Goal: Check status

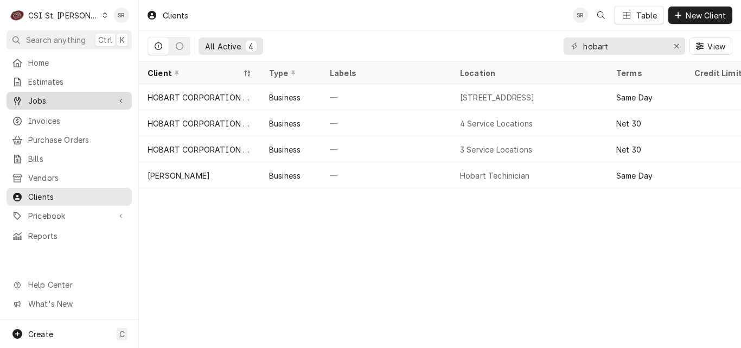
click at [44, 104] on link "Jobs" at bounding box center [69, 101] width 125 height 18
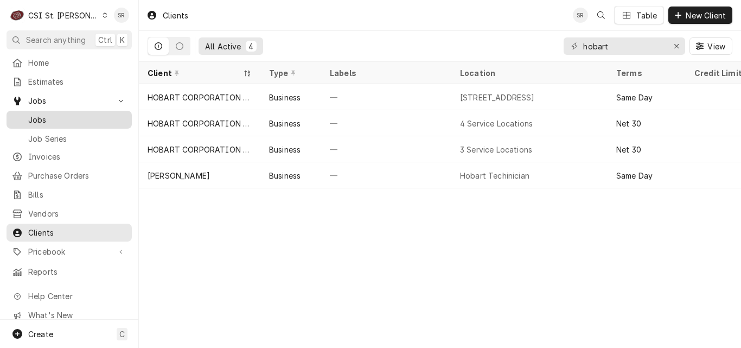
click at [44, 120] on span "Jobs" at bounding box center [77, 119] width 98 height 11
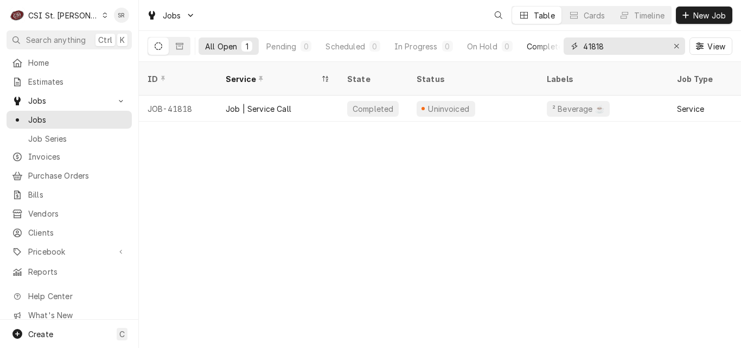
drag, startPoint x: 615, startPoint y: 48, endPoint x: 547, endPoint y: 41, distance: 68.3
click at [547, 41] on div "All Open 1 Pending 0 Scheduled 0 In Progress 0 On Hold 0 Completed 1 41818 View" at bounding box center [440, 46] width 585 height 30
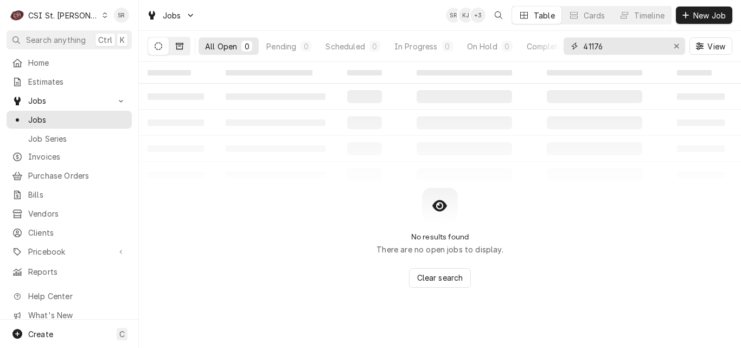
type input "41176"
click at [178, 43] on icon "Dynamic Content Wrapper" at bounding box center [180, 46] width 8 height 7
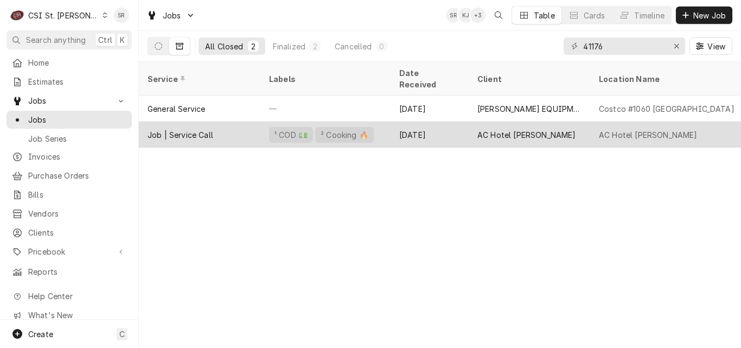
click at [240, 122] on div "Job | Service Call" at bounding box center [200, 135] width 122 height 26
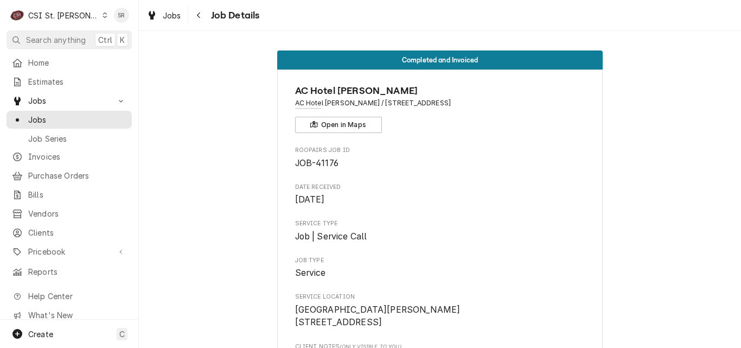
click at [432, 123] on div "AC Hotel Clayton AC Hotel Clayton / 227 S Central Ave, Clayton, MO 63105 Open i…" at bounding box center [440, 108] width 290 height 49
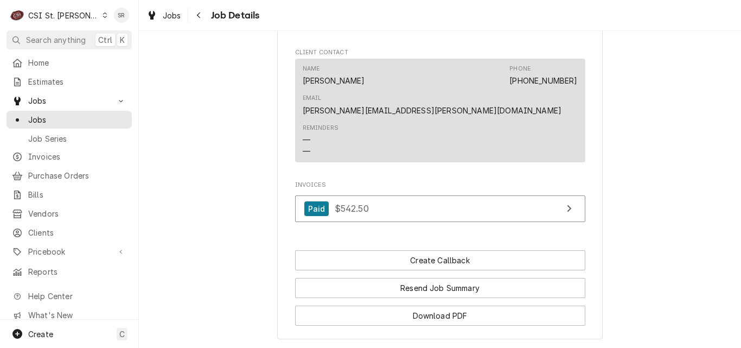
scroll to position [1244, 0]
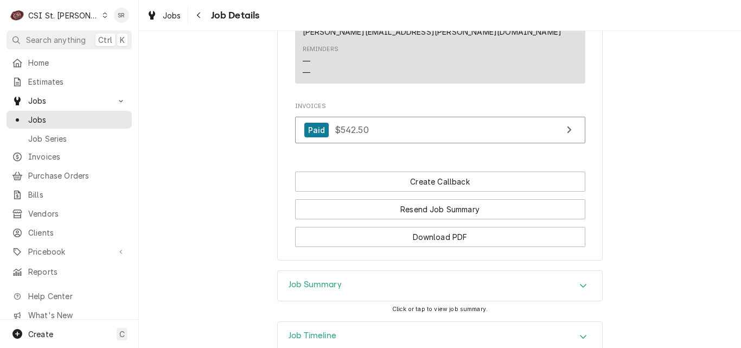
click at [319, 330] on h3 "Job Timeline" at bounding box center [313, 335] width 48 height 10
click at [231, 270] on div "Job Summary Click or tap to view job summary." at bounding box center [440, 295] width 602 height 51
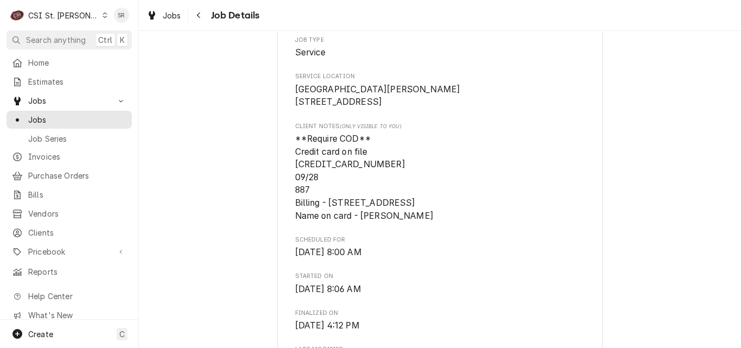
scroll to position [217, 0]
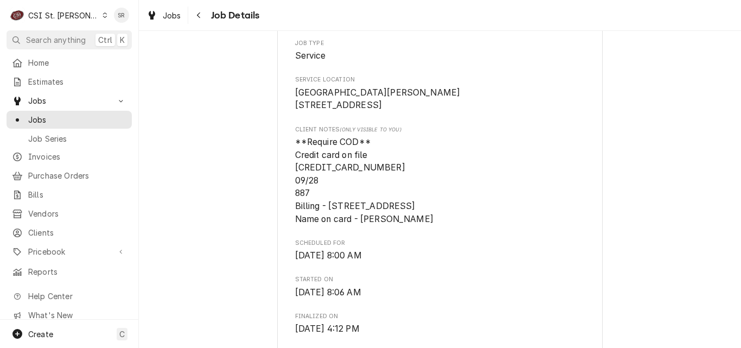
click at [528, 185] on span "**Require COD** Credit card on file 5577-2901-4574-3018 09/28 887 Billing - 15 …" at bounding box center [440, 181] width 290 height 90
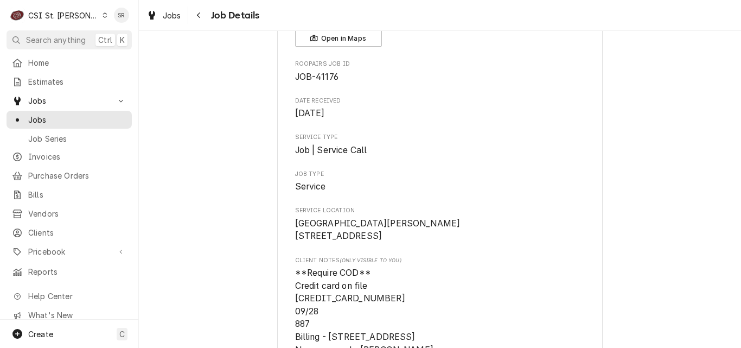
scroll to position [0, 0]
